Goal: Task Accomplishment & Management: Manage account settings

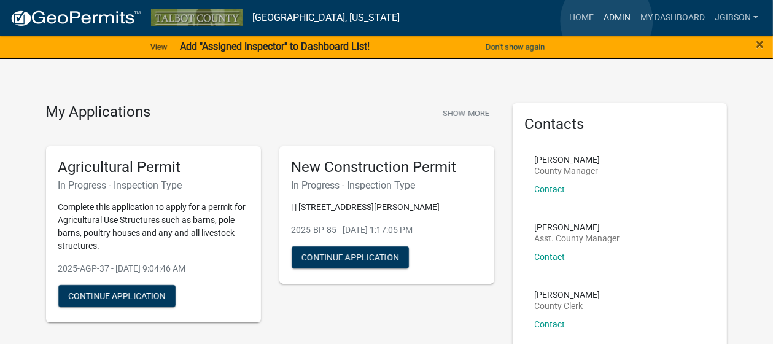
click at [606, 21] on link "Admin" at bounding box center [616, 17] width 37 height 23
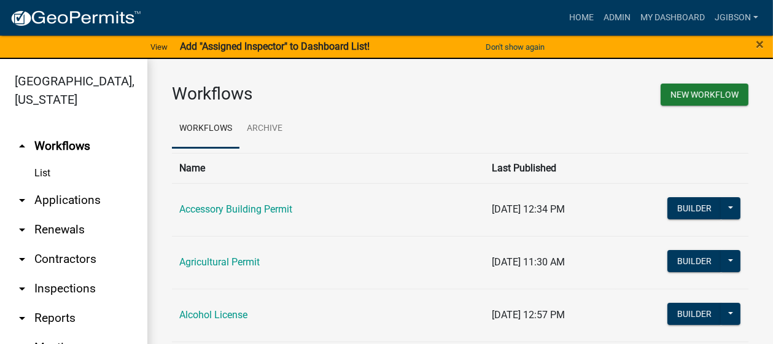
click at [25, 196] on icon "arrow_drop_down" at bounding box center [22, 200] width 15 height 15
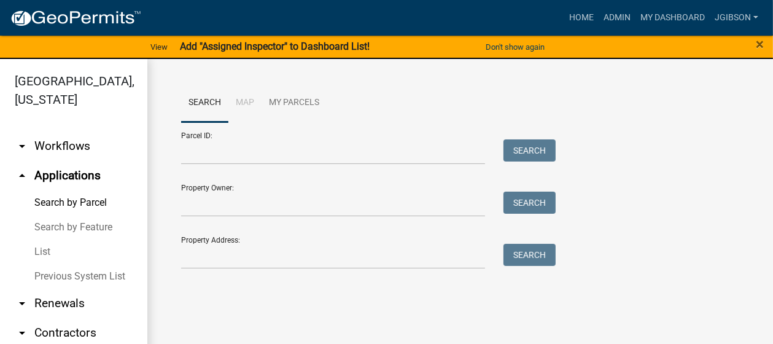
click at [44, 246] on link "List" at bounding box center [73, 251] width 147 height 25
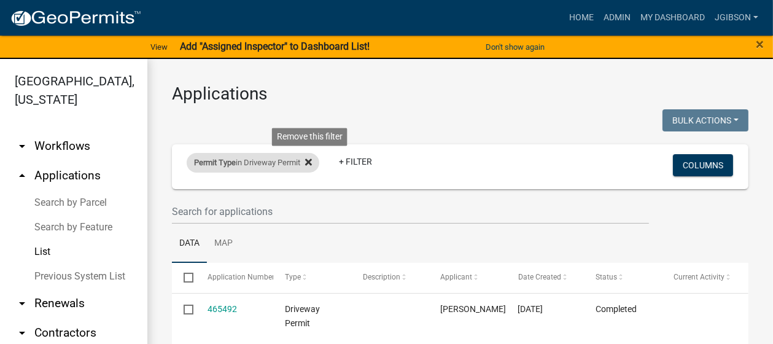
click at [311, 161] on icon at bounding box center [308, 162] width 7 height 10
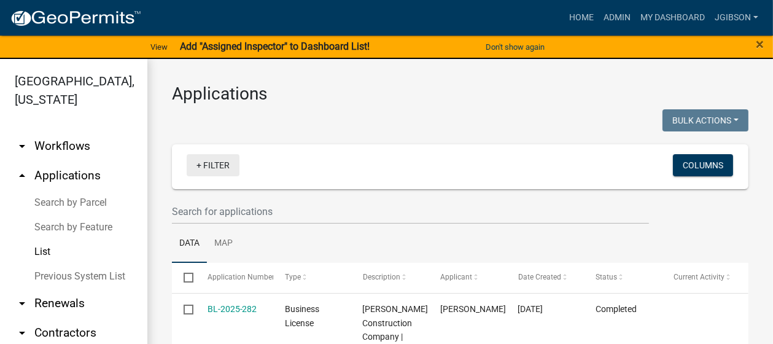
click at [201, 165] on link "+ Filter" at bounding box center [213, 165] width 53 height 22
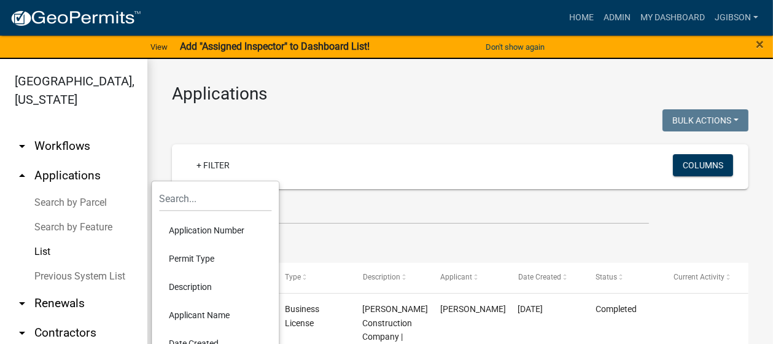
click at [203, 253] on li "Permit Type" at bounding box center [215, 258] width 112 height 28
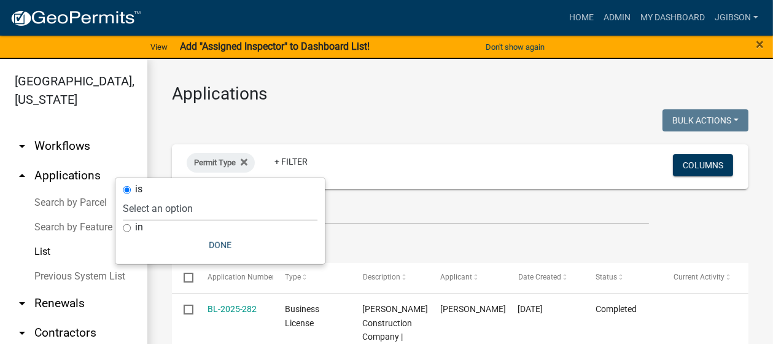
click at [127, 225] on input "in" at bounding box center [127, 228] width 8 height 8
radio input "true"
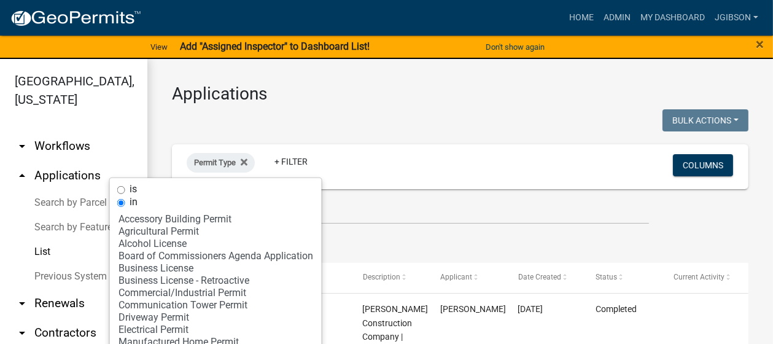
scroll to position [49, 0]
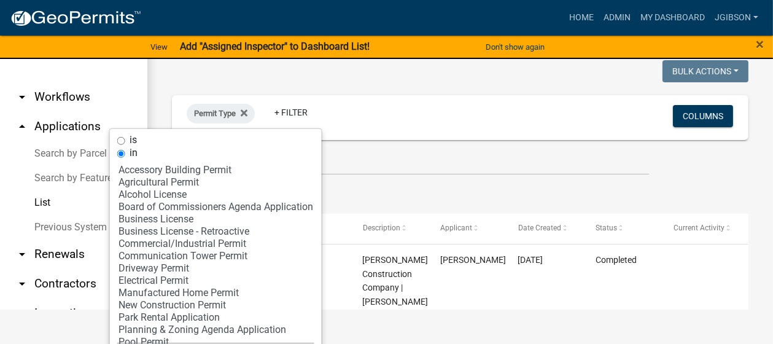
select select "2: '7400d1b1-48f7-42c7-b095-9fe160bbc210'"
click at [196, 235] on select "Select an option Accessory Building Permit Agricultural Permit Alcohol License …" at bounding box center [215, 252] width 197 height 184
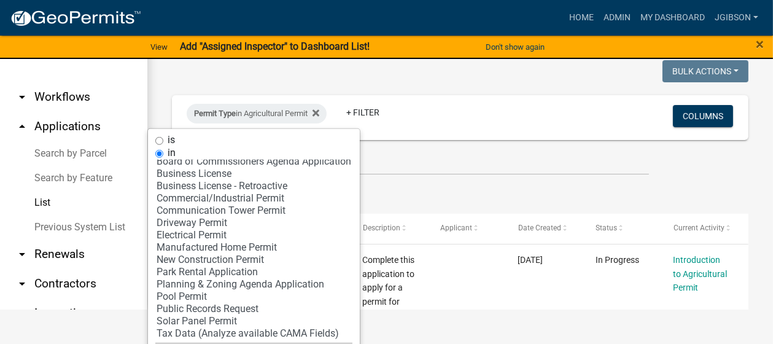
scroll to position [79, 0]
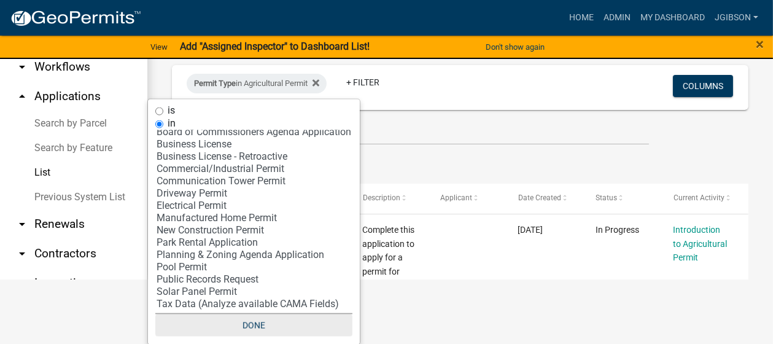
click at [247, 321] on button "Done" at bounding box center [253, 325] width 197 height 22
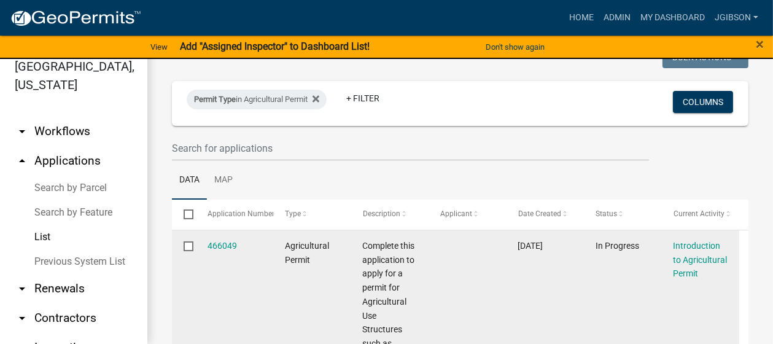
scroll to position [123, 0]
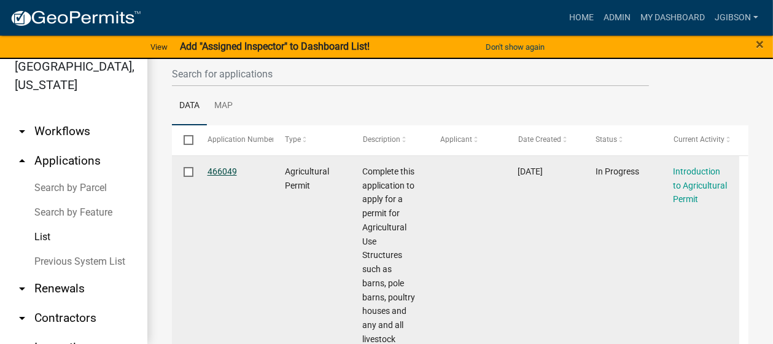
click at [224, 167] on link "466049" at bounding box center [221, 171] width 29 height 10
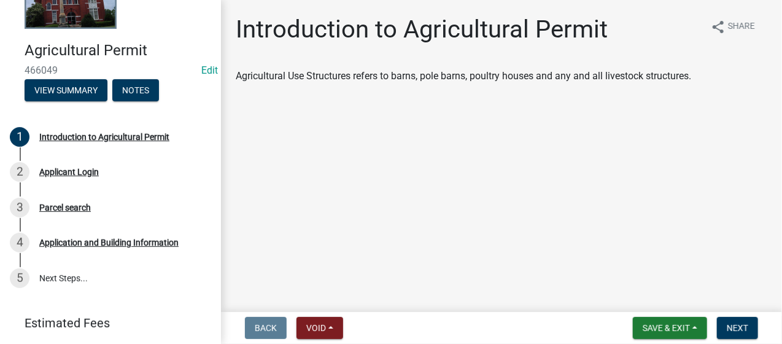
scroll to position [115, 0]
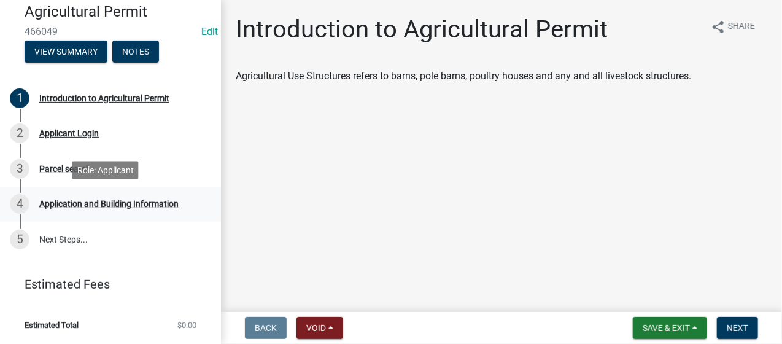
click at [84, 198] on div "4 Application and Building Information" at bounding box center [105, 204] width 191 height 20
